Goal: Download file/media

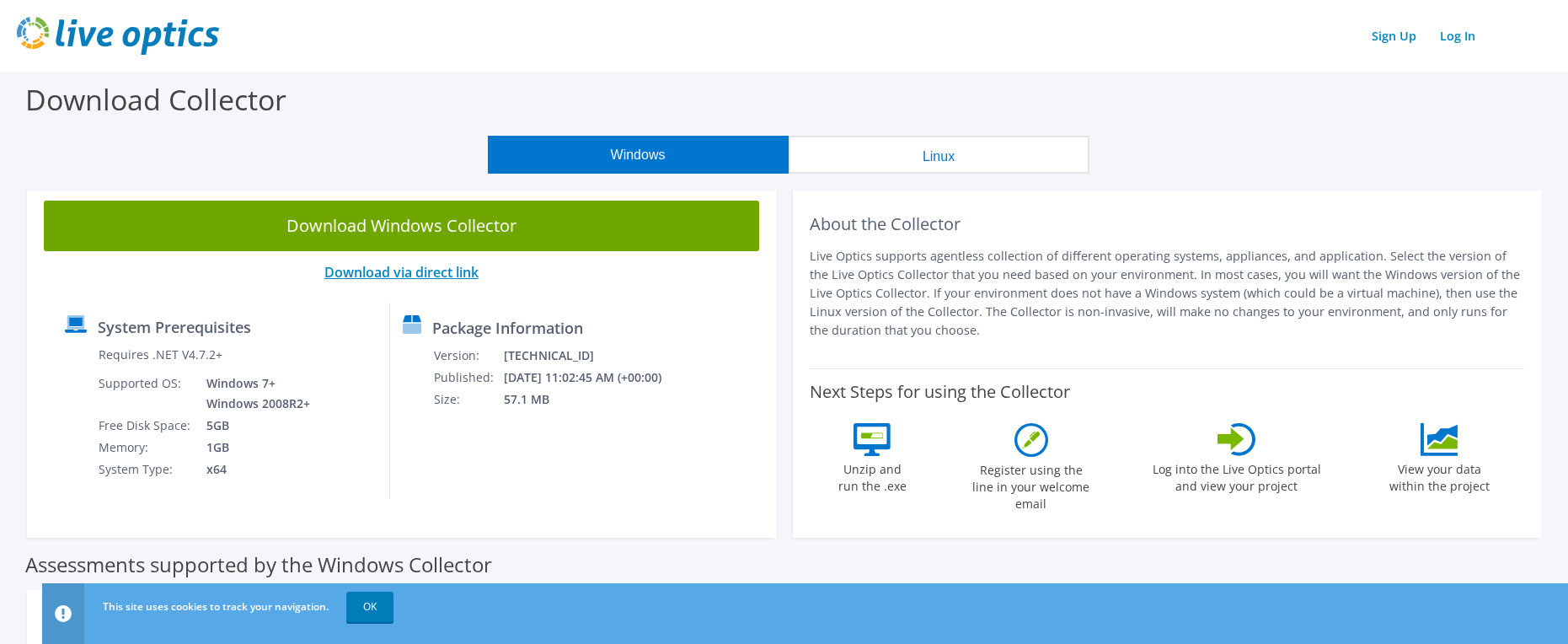
click at [454, 270] on link "Download via direct link" at bounding box center [401, 273] width 154 height 19
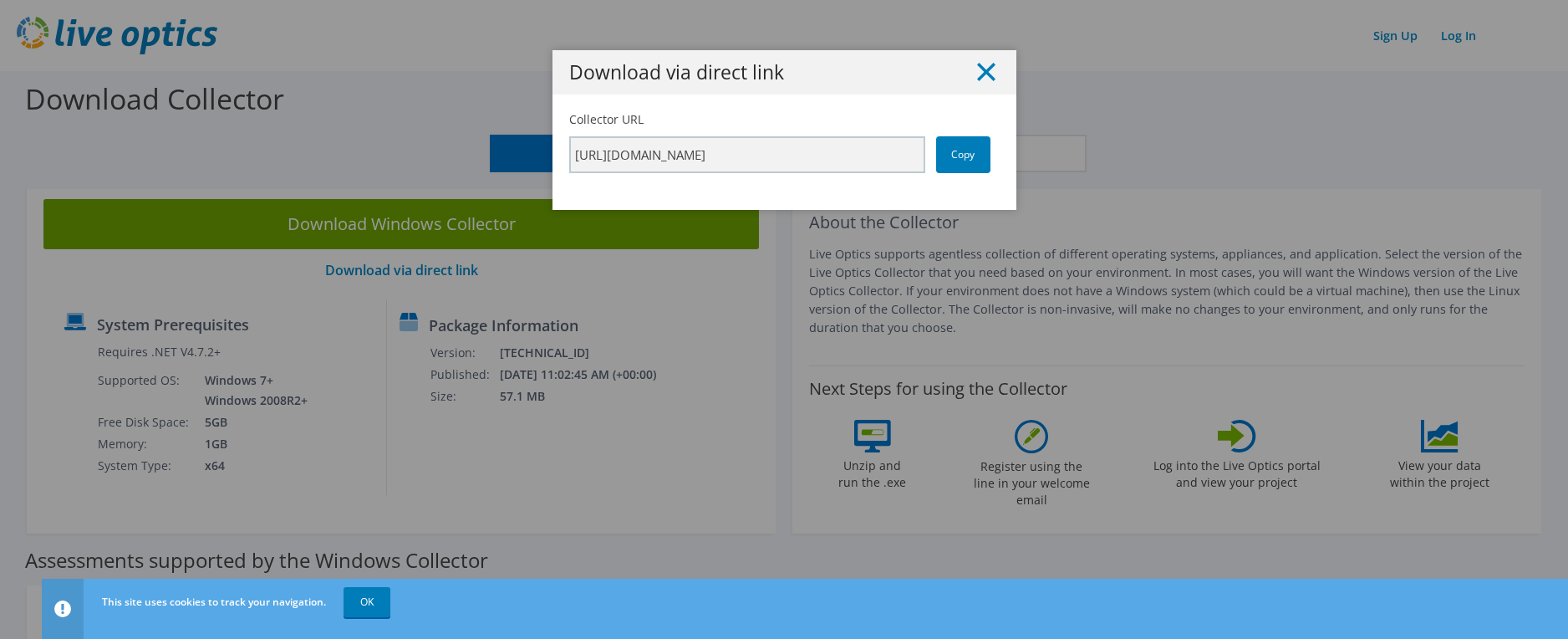
click at [977, 69] on icon at bounding box center [986, 72] width 19 height 19
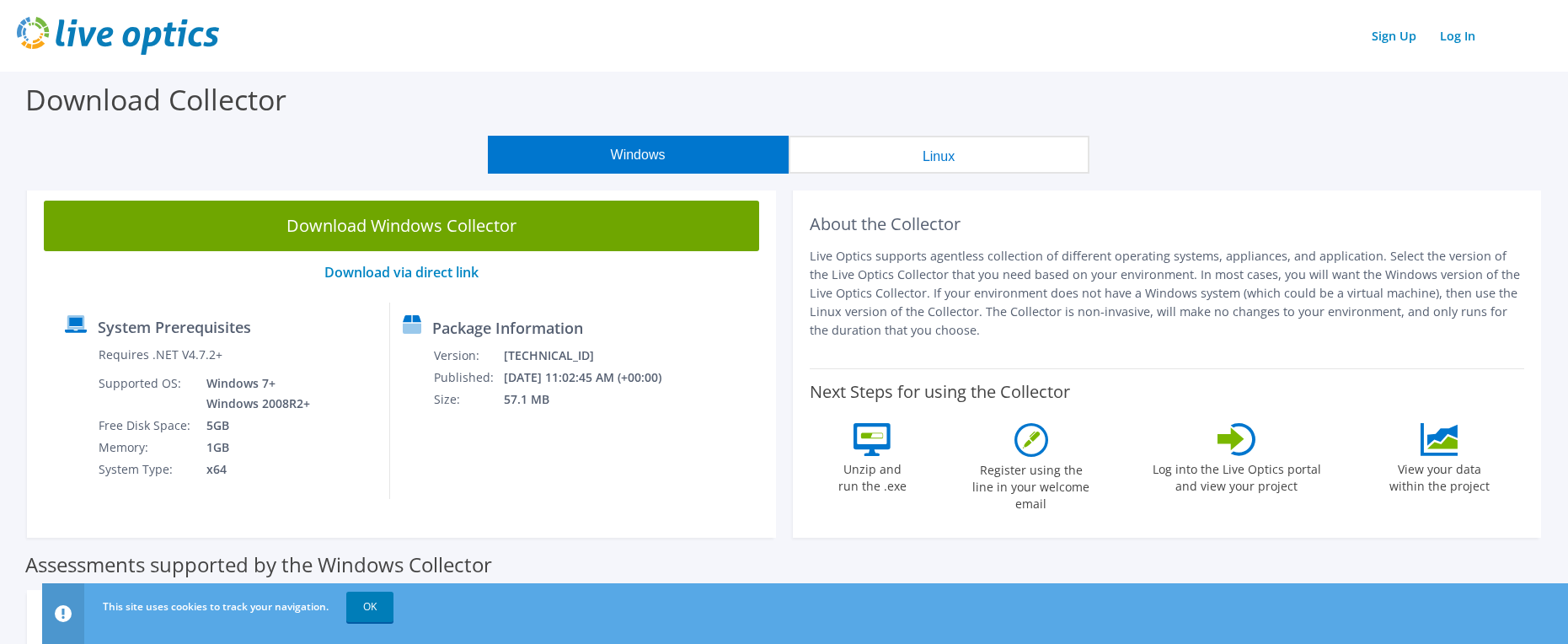
click at [854, 150] on button "Linux" at bounding box center [939, 154] width 301 height 38
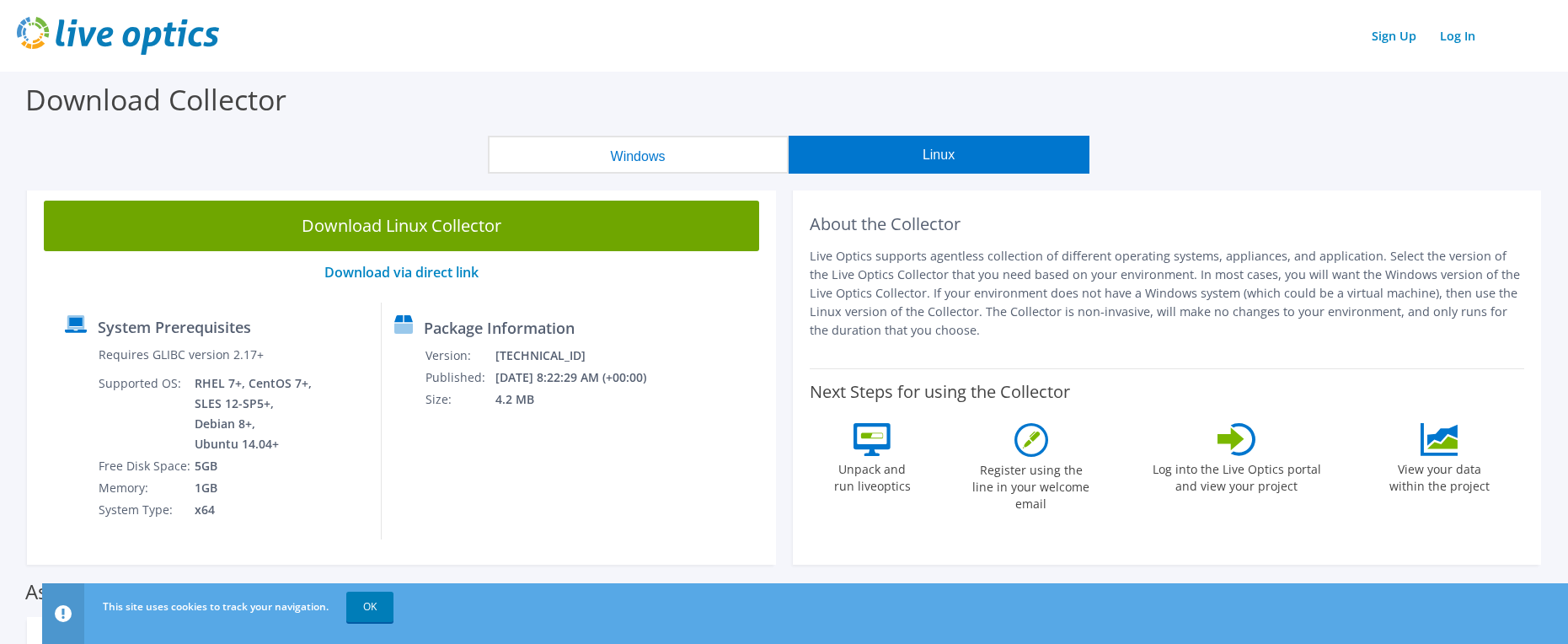
click at [547, 149] on button "Windows" at bounding box center [638, 154] width 301 height 38
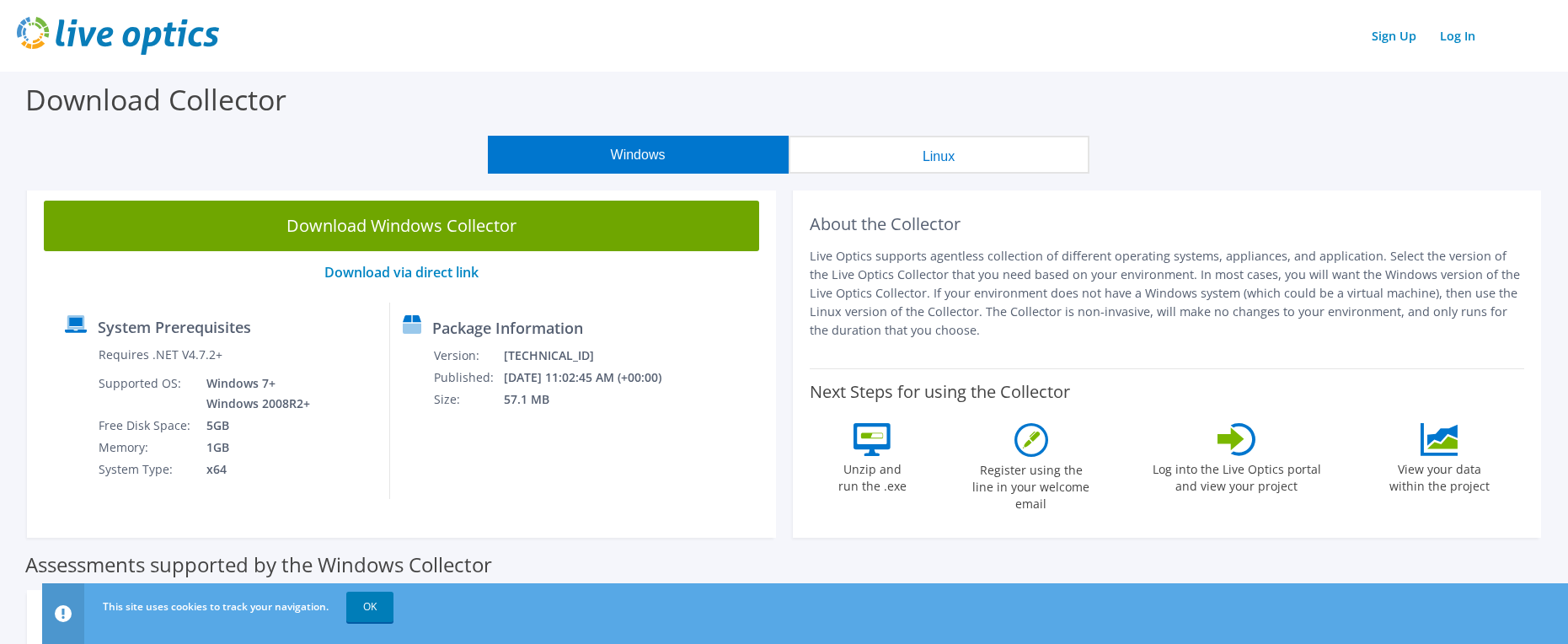
click at [879, 149] on button "Linux" at bounding box center [939, 154] width 301 height 38
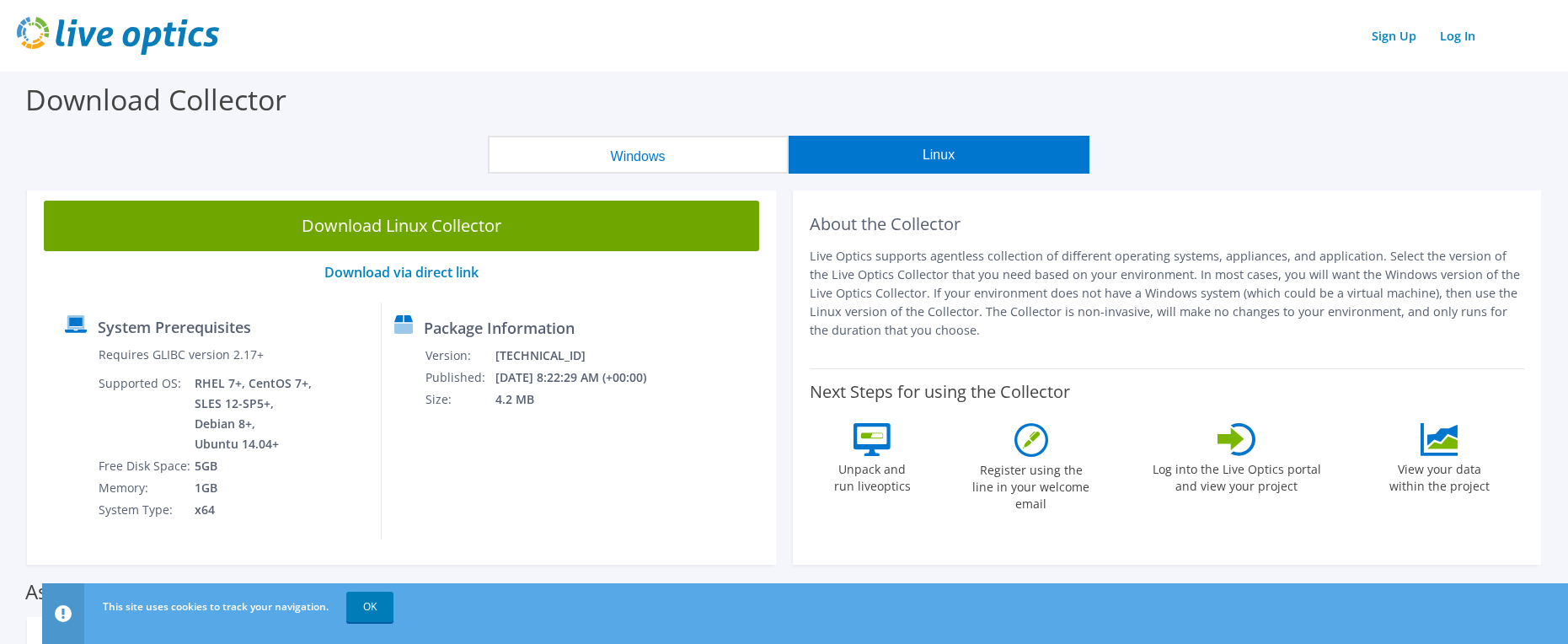
click at [666, 173] on button "Windows" at bounding box center [638, 154] width 301 height 38
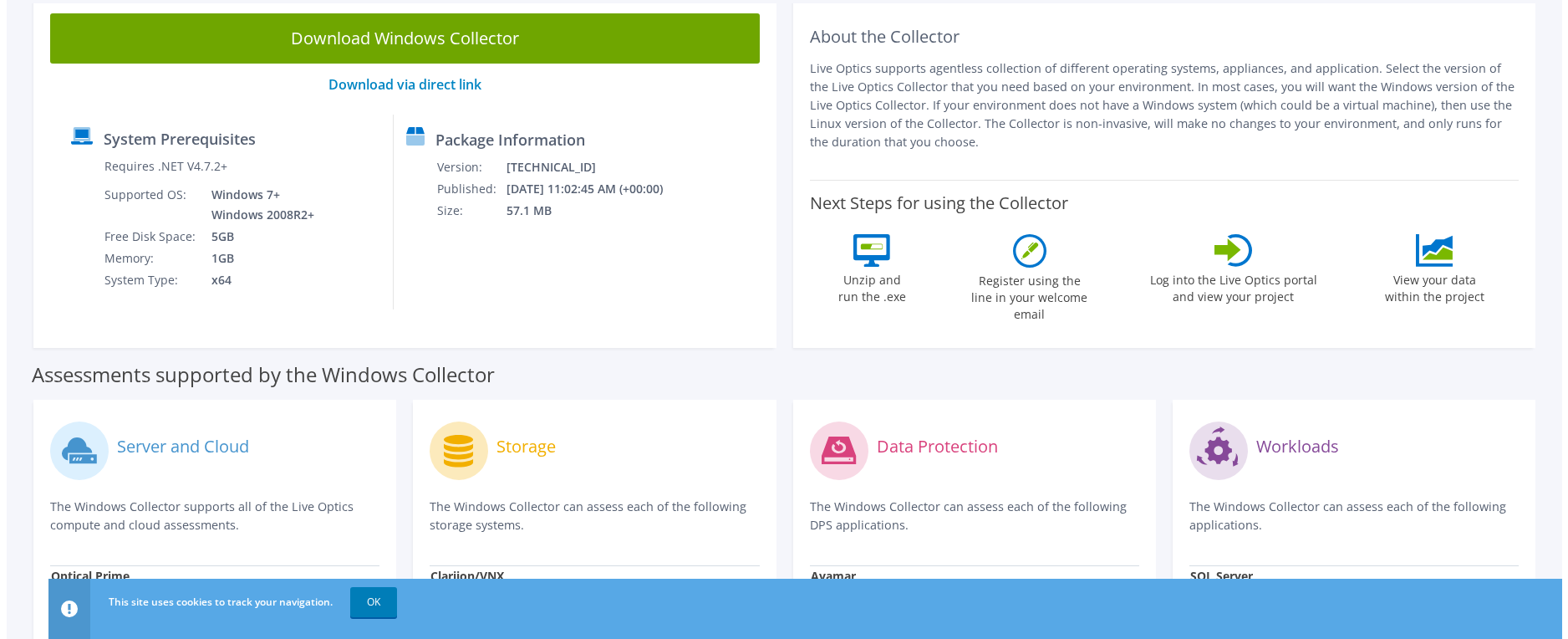
scroll to position [102, 0]
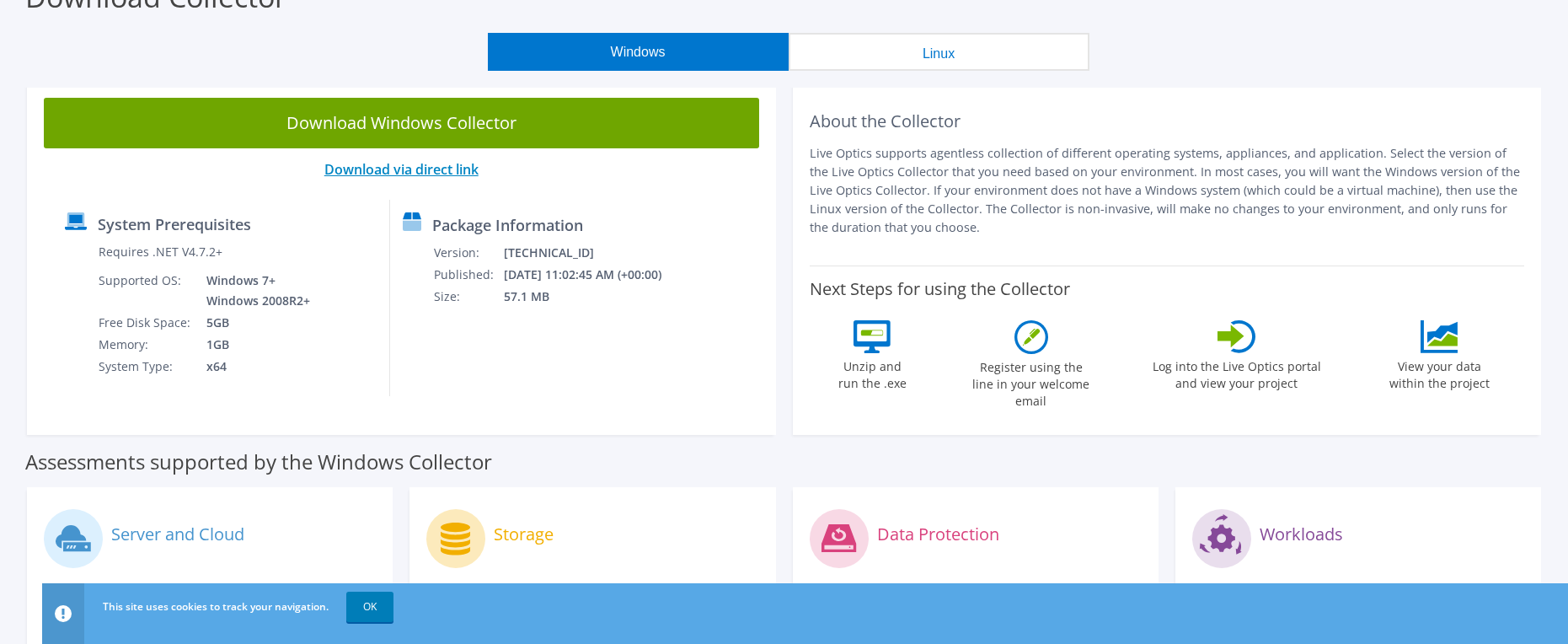
click at [435, 169] on link "Download via direct link" at bounding box center [401, 169] width 154 height 19
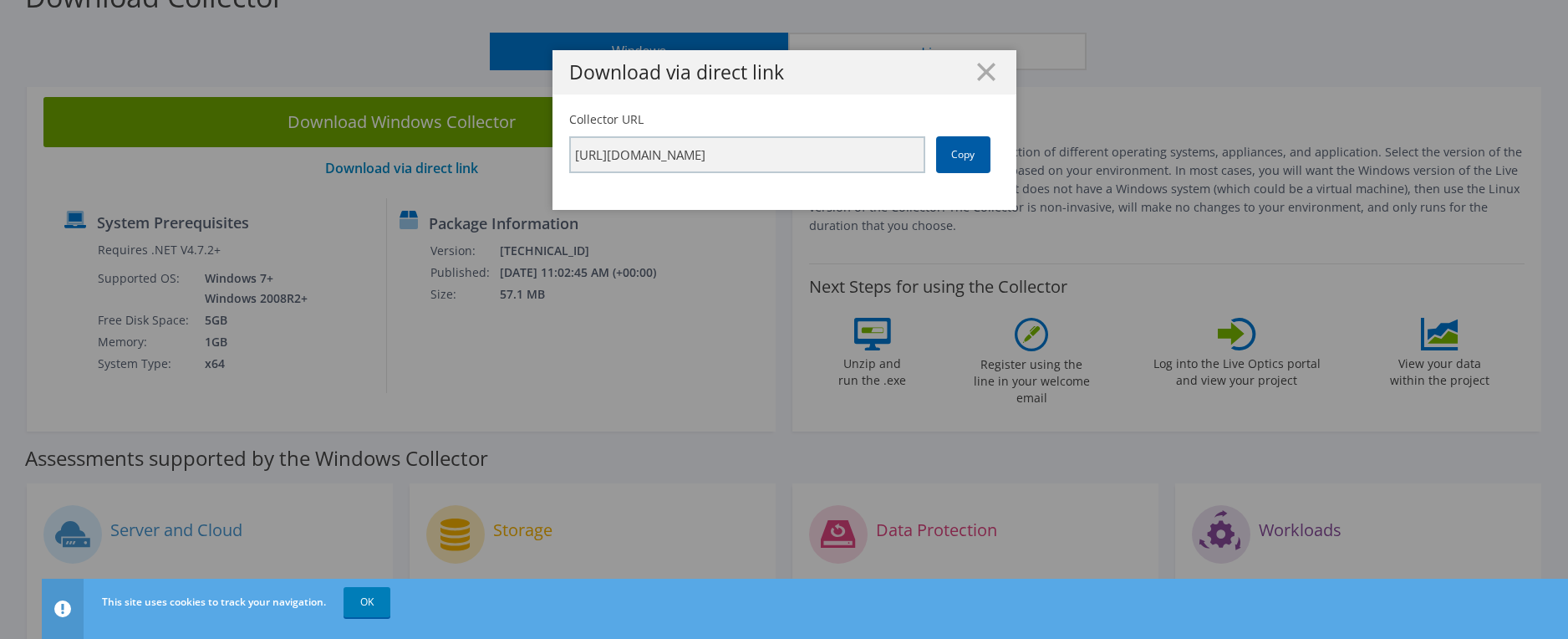
click at [973, 162] on link "Copy" at bounding box center [963, 154] width 54 height 36
